Goal: Transaction & Acquisition: Download file/media

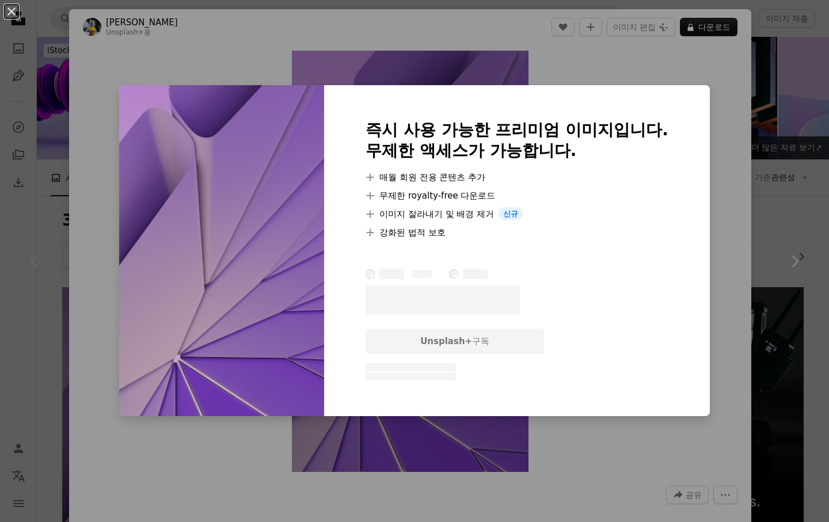
scroll to position [219, 0]
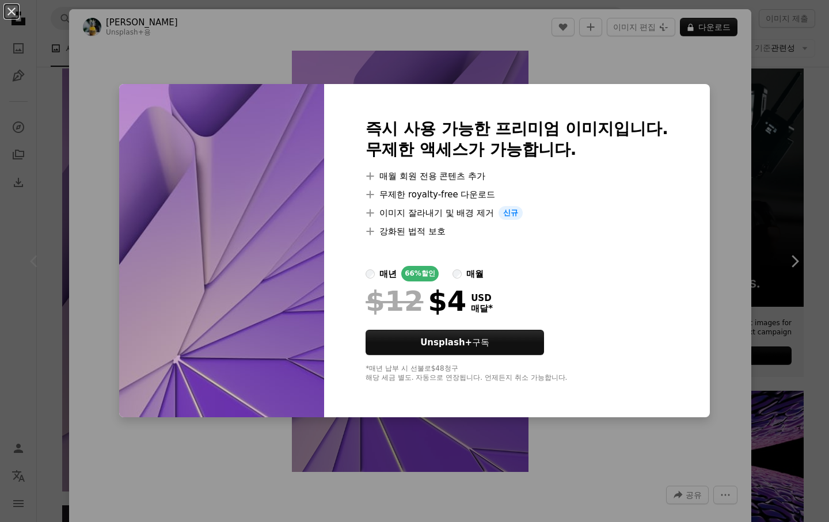
click at [755, 268] on div "An X shape 즉시 사용 가능한 프리미엄 이미지입니다. 무제한 액세스가 가능합니다. A plus sign 매월 회원 전용 콘텐츠 추가 A…" at bounding box center [414, 261] width 829 height 522
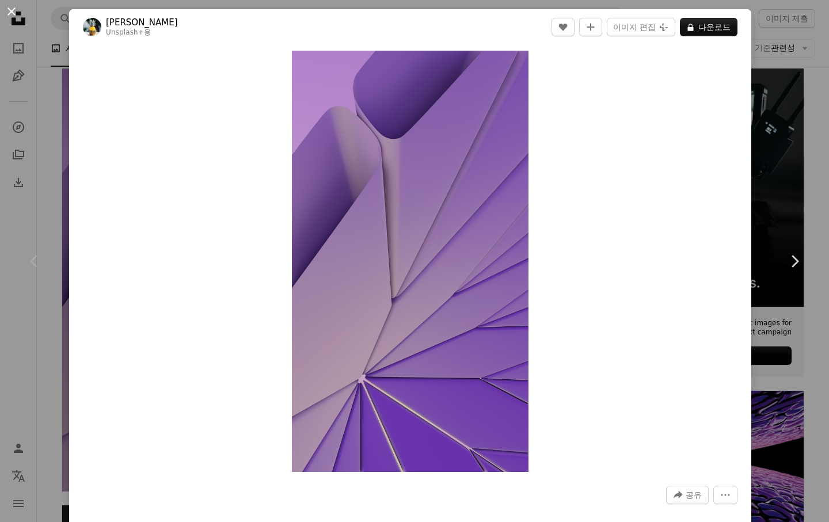
click at [12, 10] on button "An X shape" at bounding box center [12, 12] width 14 height 14
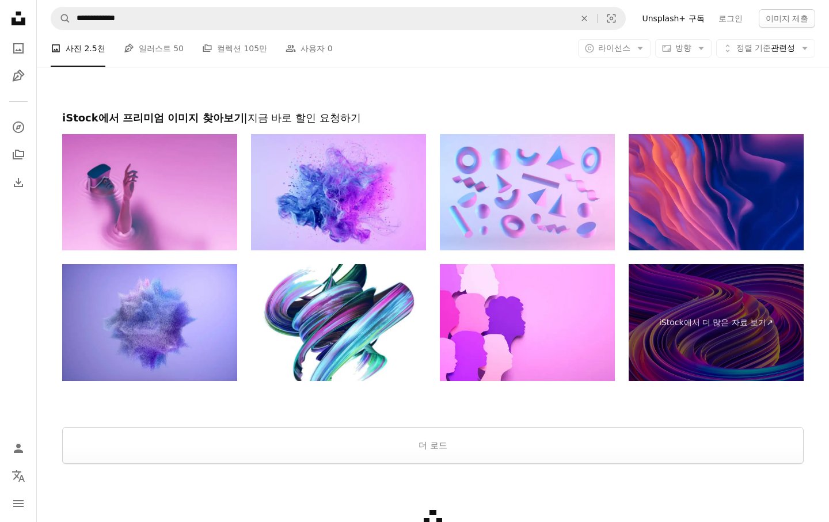
scroll to position [2586, 0]
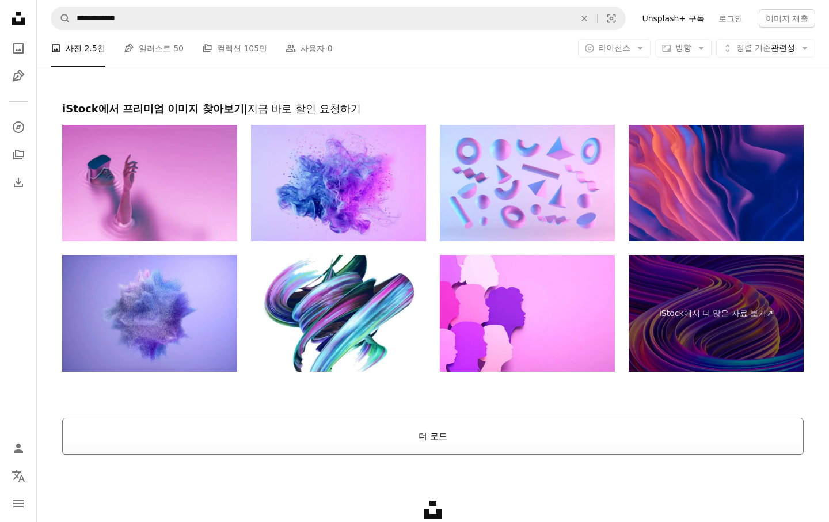
click at [568, 434] on button "더 로드" at bounding box center [433, 436] width 742 height 37
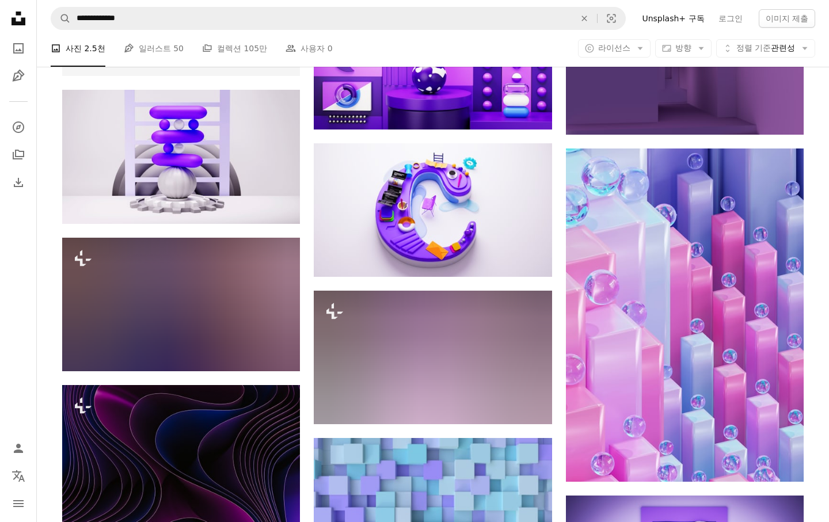
scroll to position [3416, 0]
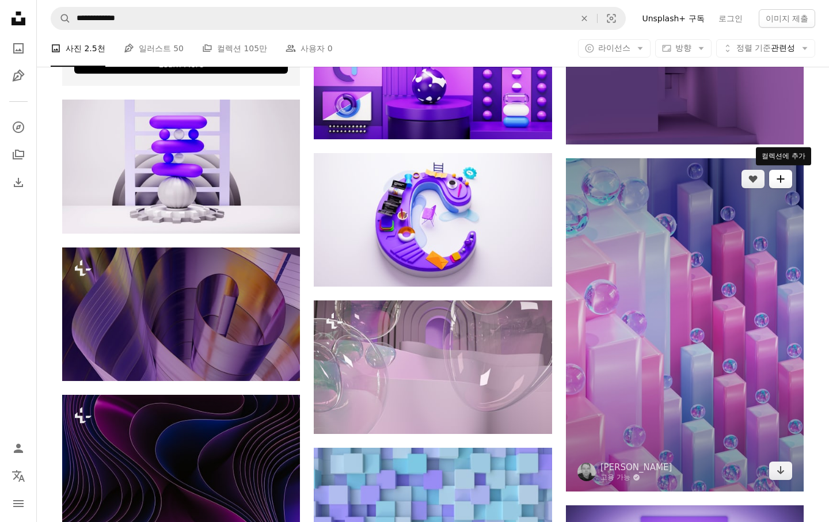
click at [783, 183] on icon "A plus sign" at bounding box center [780, 178] width 9 height 9
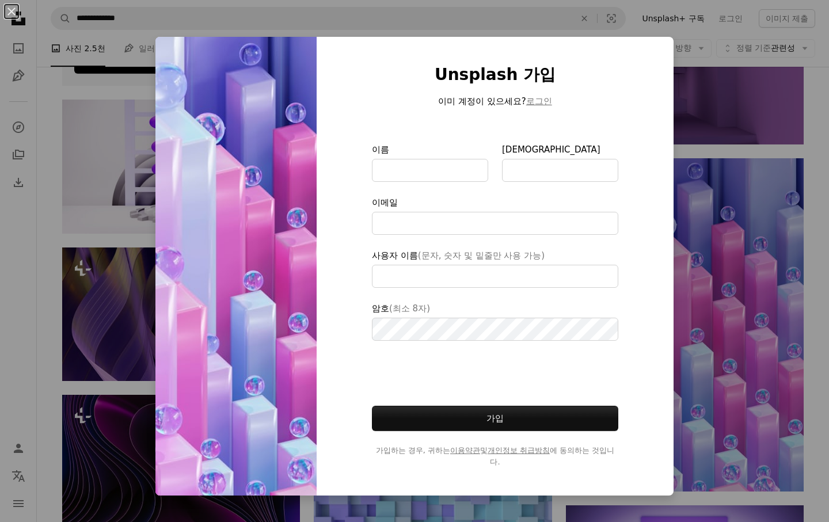
type input "**********"
click at [12, 5] on button "An X shape" at bounding box center [12, 12] width 14 height 14
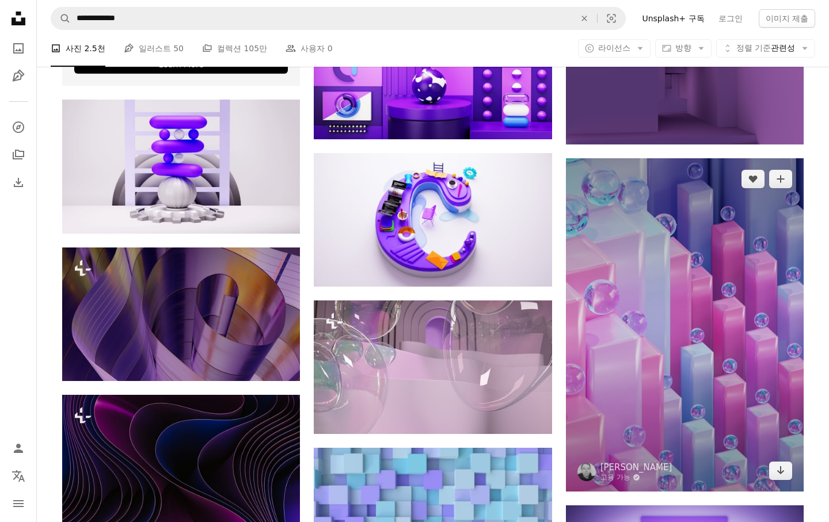
click at [714, 283] on img at bounding box center [685, 324] width 238 height 333
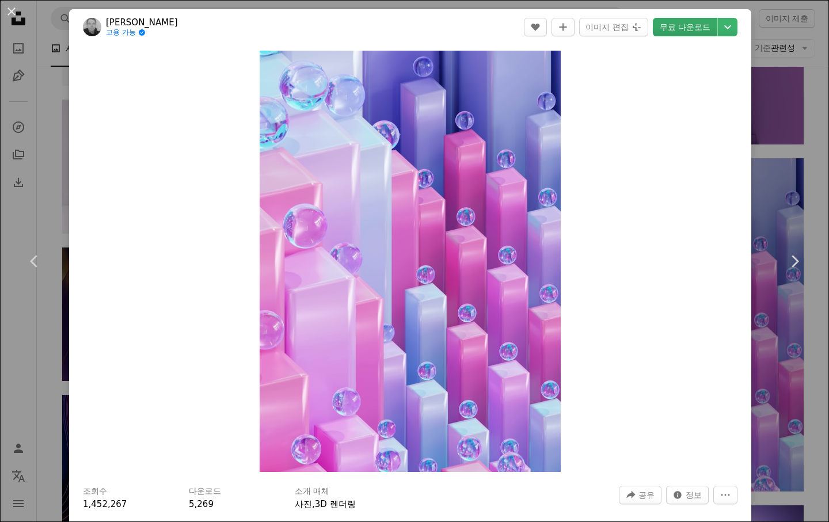
click at [702, 24] on link "무료 다운로드" at bounding box center [685, 27] width 64 height 18
